Goal: Information Seeking & Learning: Learn about a topic

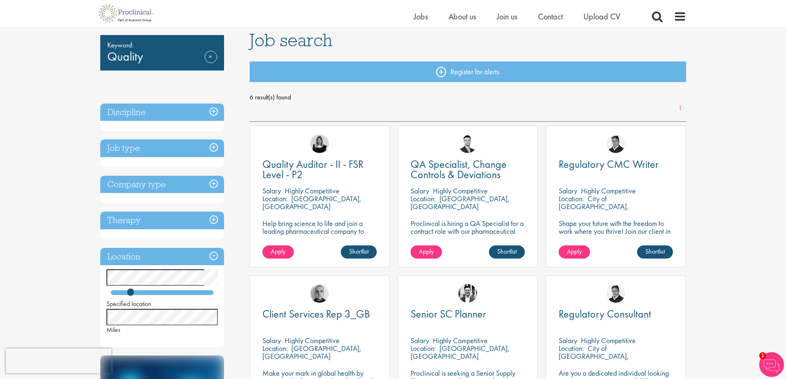
scroll to position [41, 0]
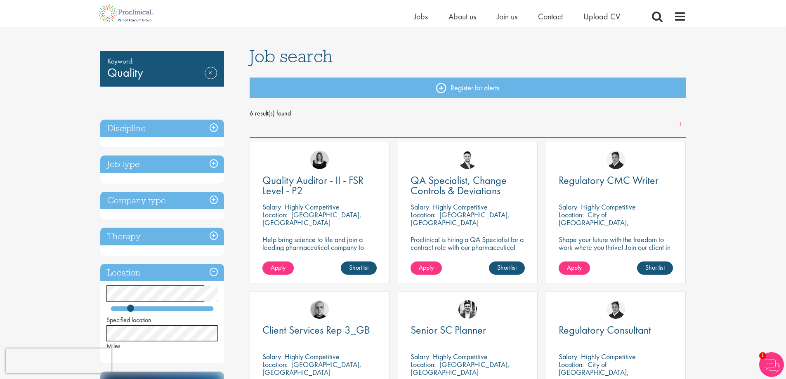
click at [214, 197] on h3 "Company type" at bounding box center [162, 201] width 124 height 18
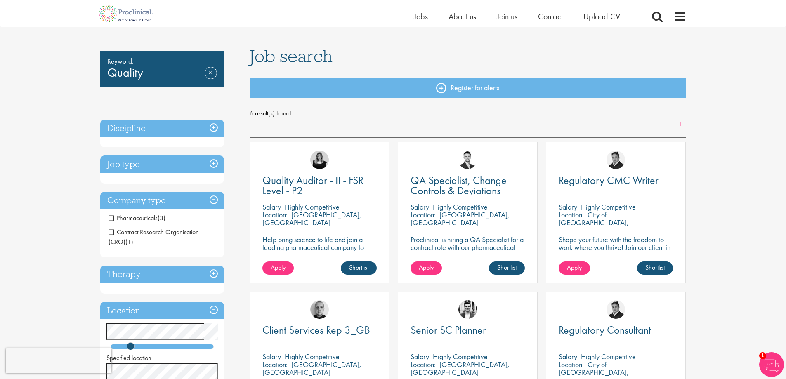
click at [137, 217] on span "Pharmaceuticals" at bounding box center [133, 218] width 49 height 9
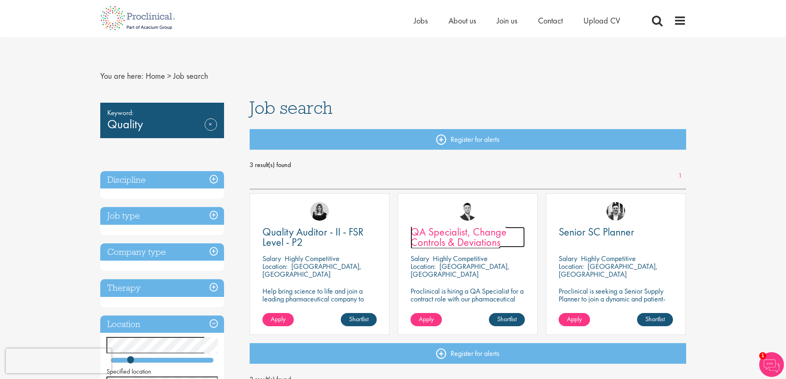
click at [477, 238] on span "QA Specialist, Change Controls & Deviations" at bounding box center [459, 237] width 96 height 24
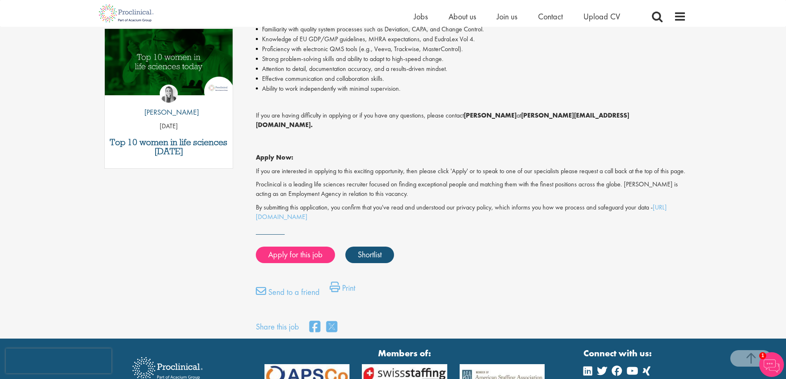
scroll to position [413, 0]
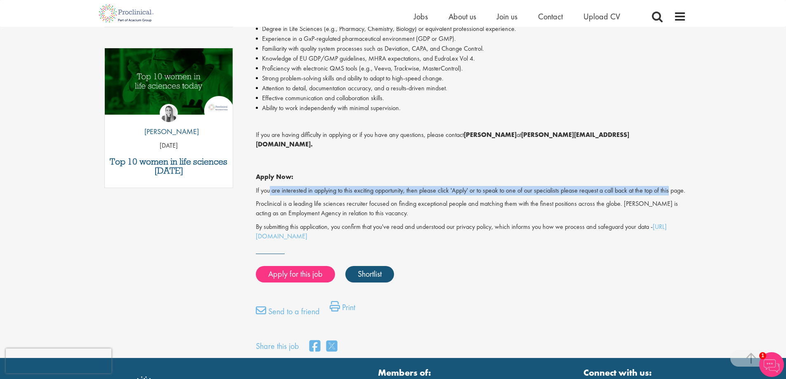
drag, startPoint x: 270, startPoint y: 183, endPoint x: 697, endPoint y: 181, distance: 427.1
click at [697, 181] on div "First Name * Last Name * Email * Phone Number * Country * - Please Select - Afg…" at bounding box center [393, 17] width 786 height 683
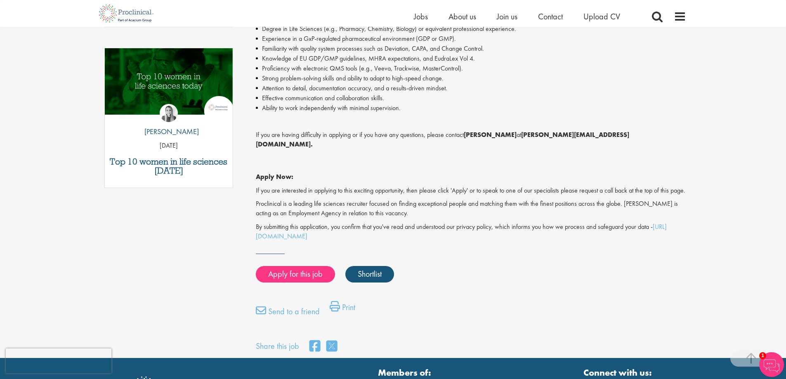
click at [308, 193] on p "If you are interested in applying to this exciting opportunity, then please cli…" at bounding box center [471, 190] width 430 height 9
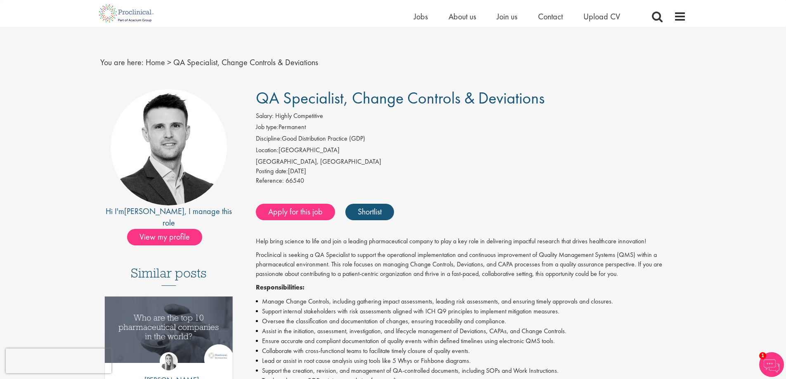
scroll to position [0, 0]
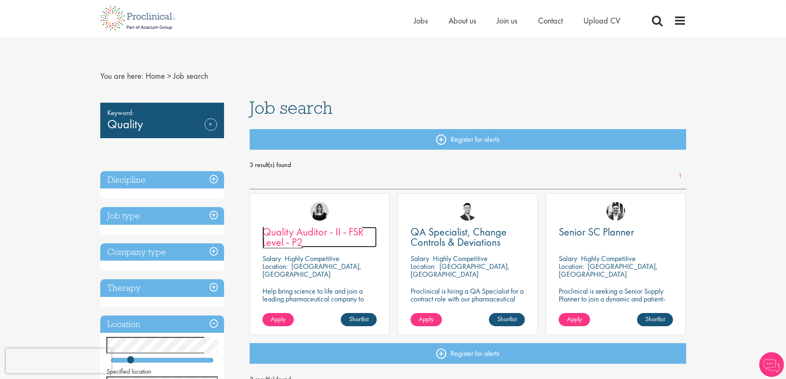
click at [295, 238] on span "Quality Auditor - II - FSR Level - P2" at bounding box center [312, 237] width 101 height 24
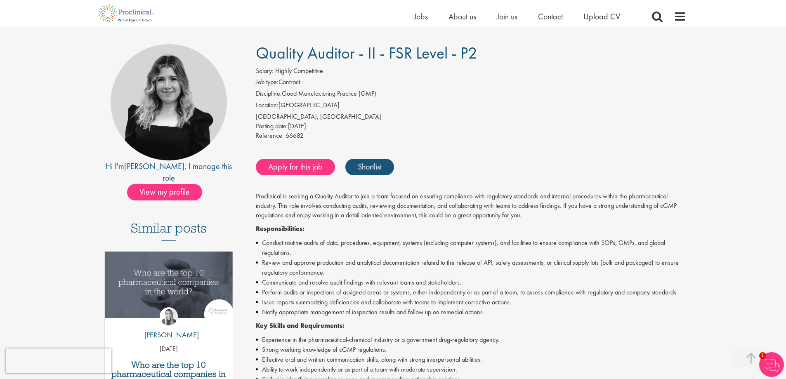
scroll to position [41, 0]
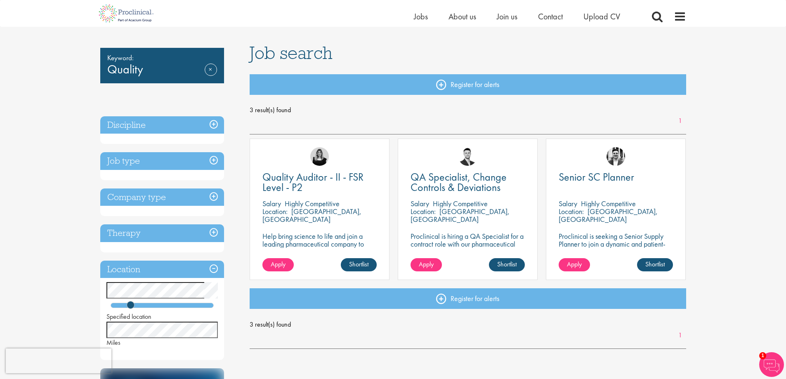
scroll to position [41, 0]
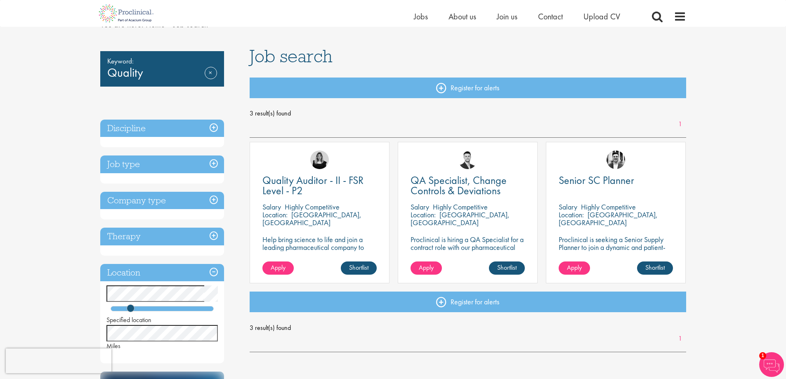
click at [216, 165] on h3 "Job type" at bounding box center [162, 165] width 124 height 18
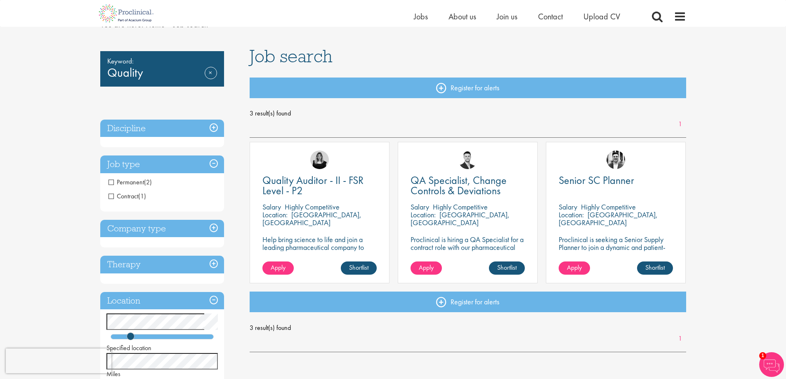
click at [142, 184] on span "Permanent" at bounding box center [126, 182] width 35 height 9
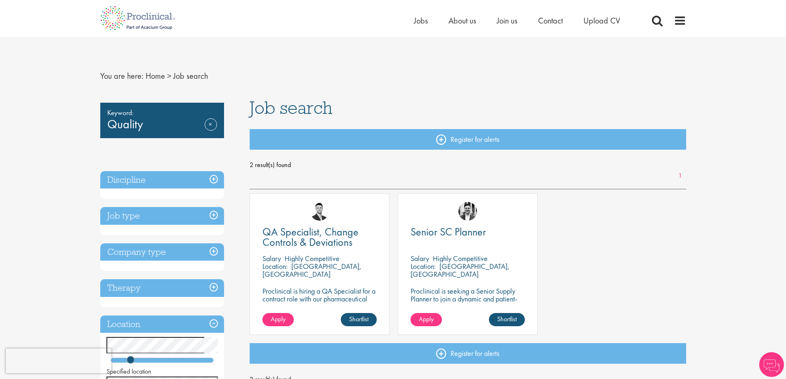
click at [210, 214] on h3 "Job type" at bounding box center [162, 216] width 124 height 18
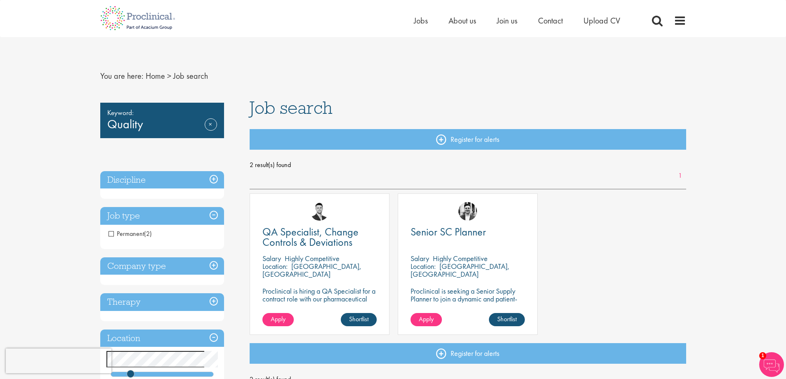
click at [110, 233] on span "Permanent" at bounding box center [126, 233] width 35 height 9
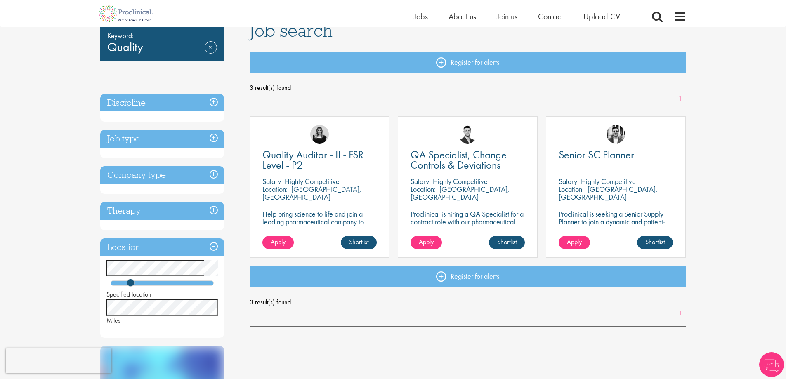
scroll to position [83, 0]
